Goal: Information Seeking & Learning: Check status

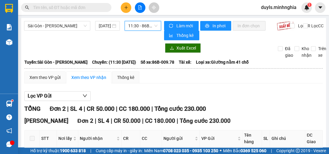
scroll to position [46, 0]
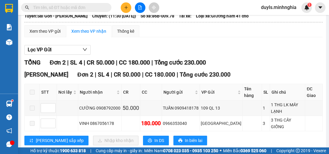
click at [178, 45] on div "Lọc VP Gửi" at bounding box center [173, 50] width 298 height 10
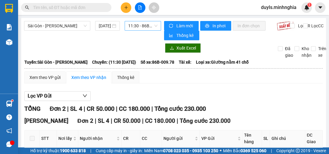
click at [140, 25] on span "11:30 - 86B-009.78" at bounding box center [142, 25] width 29 height 9
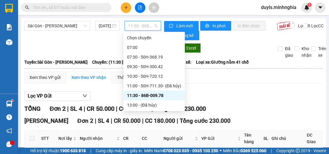
click at [152, 112] on div "14:30 - 86B-009.80" at bounding box center [154, 115] width 54 height 7
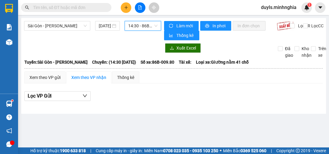
click at [150, 26] on span "14:30 - 86B-009.80" at bounding box center [142, 25] width 29 height 9
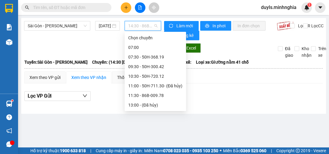
click at [207, 83] on div "Xem theo VP gửi Xem theo VP nhận Thống kê" at bounding box center [173, 78] width 298 height 12
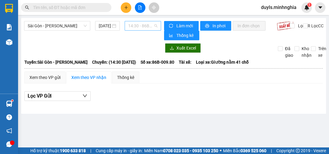
click at [151, 25] on span "14:30 - 86B-009.80" at bounding box center [142, 25] width 29 height 9
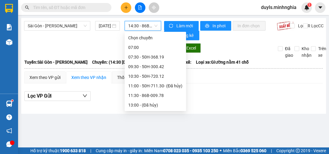
click at [225, 89] on div "Lọc VP Gửi" at bounding box center [173, 98] width 298 height 19
click at [133, 26] on span "14:30 - 86B-009.80" at bounding box center [142, 25] width 29 height 9
click at [166, 67] on div "09:30 - 50H-300.42" at bounding box center [155, 67] width 54 height 7
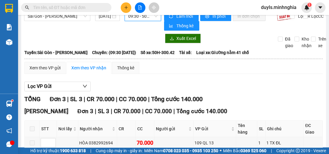
scroll to position [58, 0]
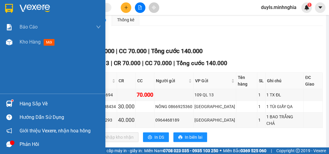
click at [8, 145] on icon "message" at bounding box center [9, 145] width 6 height 6
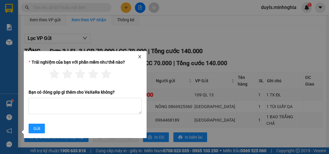
click at [141, 55] on icon "close" at bounding box center [140, 57] width 4 height 4
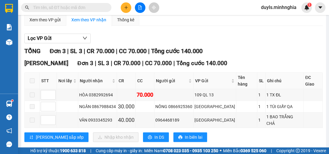
click at [183, 40] on div "Lọc VP Gửi" at bounding box center [173, 39] width 298 height 10
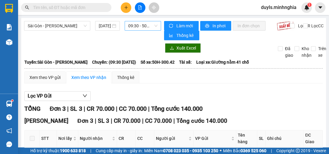
click at [128, 28] on span "09:30 - 50H-300.42" at bounding box center [142, 25] width 29 height 9
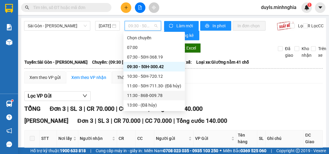
click at [163, 97] on div "11:30 - 86B-009.78" at bounding box center [154, 95] width 54 height 7
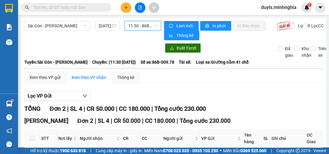
click at [148, 23] on span "11:30 - 86B-009.78" at bounding box center [142, 25] width 29 height 9
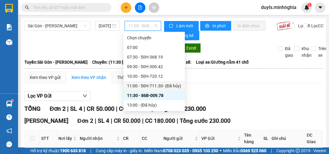
scroll to position [24, 0]
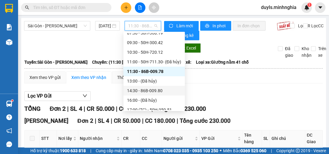
click at [169, 91] on div "14:30 - 86B-009.80" at bounding box center [154, 91] width 54 height 7
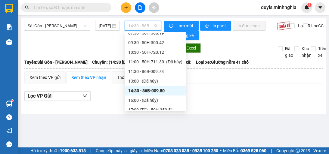
click at [137, 26] on span "14:30 - 86B-009.80" at bounding box center [142, 25] width 29 height 9
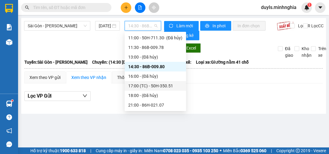
click at [169, 86] on div "17:00 (TC) - 50H-350.51" at bounding box center [155, 86] width 54 height 7
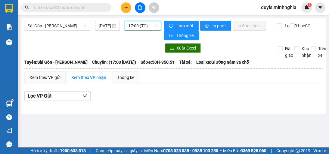
click at [154, 23] on span "17:00 (TC) - 50H-350.51" at bounding box center [142, 25] width 29 height 9
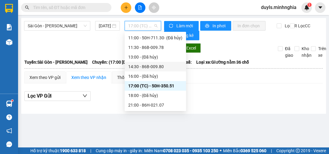
click at [158, 66] on div "14:30 - 86B-009.80" at bounding box center [155, 67] width 54 height 7
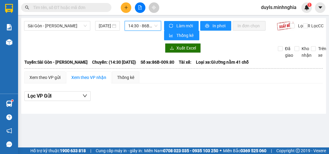
click at [130, 29] on span "14:30 - 86B-009.80" at bounding box center [142, 25] width 29 height 9
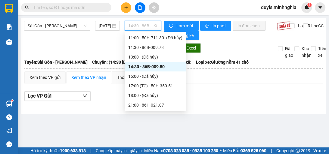
click at [173, 67] on div "14:30 - 86B-009.80" at bounding box center [155, 67] width 54 height 7
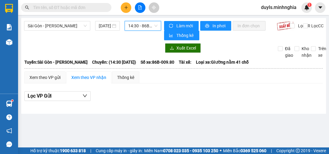
click at [173, 67] on th at bounding box center [173, 68] width 299 height 5
click at [143, 23] on span "14:30 - 86B-009.80" at bounding box center [142, 25] width 29 height 9
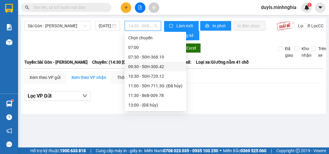
click at [170, 67] on div "09:30 - 50H-300.42" at bounding box center [155, 67] width 54 height 7
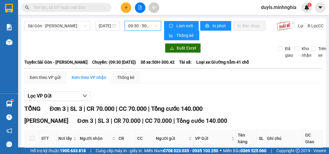
scroll to position [58, 0]
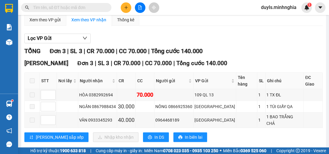
click at [290, 42] on div "Lọc VP Gửi" at bounding box center [173, 39] width 298 height 10
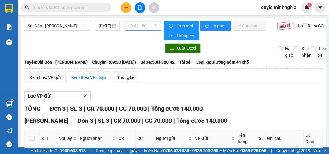
click at [152, 27] on span "09:30 - 50H-300.42" at bounding box center [142, 25] width 29 height 9
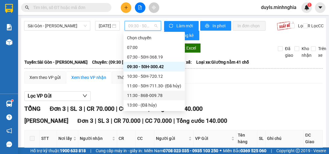
click at [147, 94] on div "11:30 - 86B-009.78" at bounding box center [154, 95] width 54 height 7
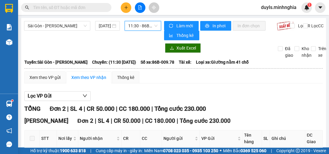
scroll to position [46, 0]
